Goal: Navigation & Orientation: Find specific page/section

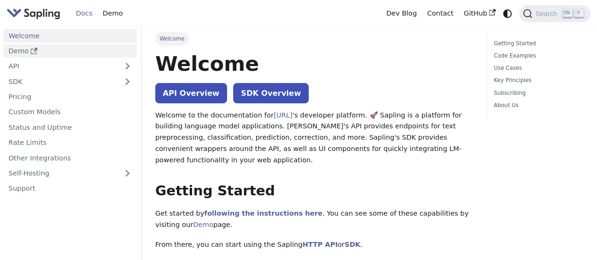
click at [47, 49] on link "Demo" at bounding box center [70, 51] width 134 height 14
